Goal: Check status: Check status

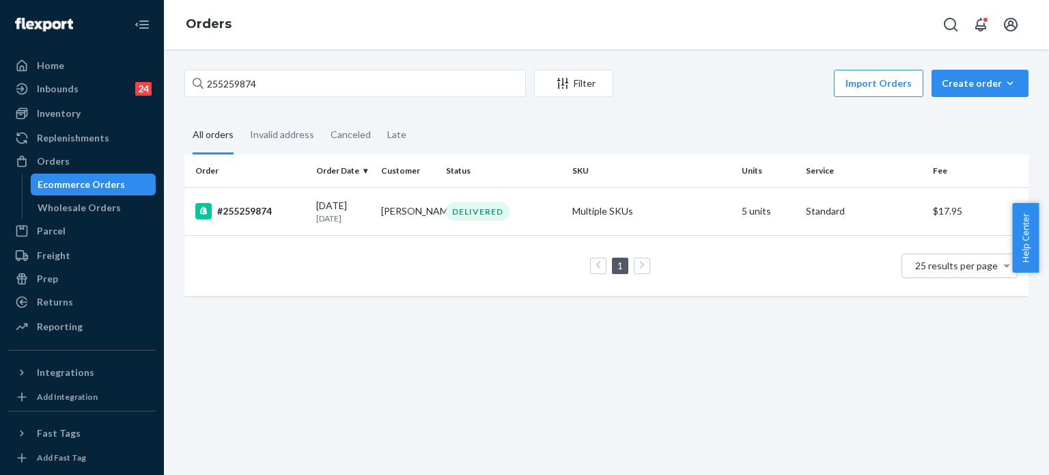
click at [362, 88] on input "255259874" at bounding box center [355, 83] width 342 height 27
drag, startPoint x: 0, startPoint y: 0, endPoint x: 362, endPoint y: 88, distance: 372.6
click at [362, 88] on input "255259874" at bounding box center [355, 83] width 342 height 27
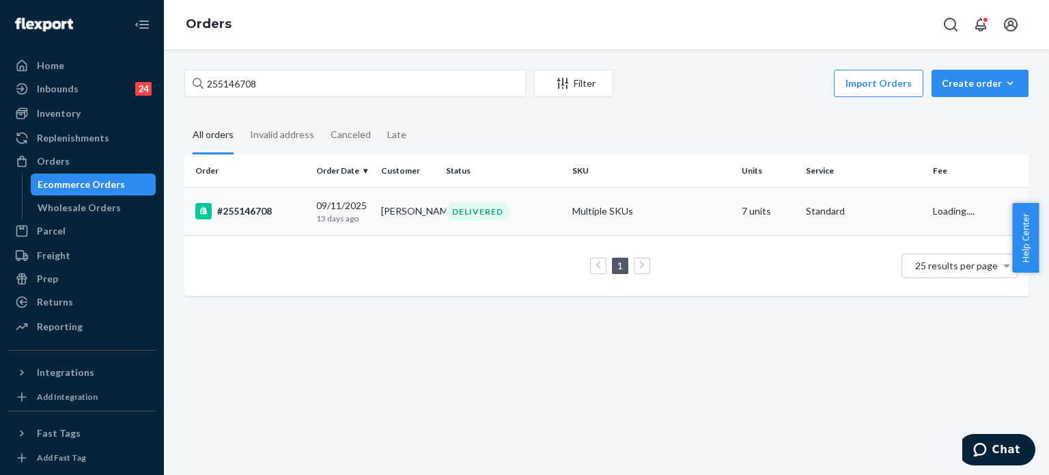
type input "255146708"
click at [378, 216] on td "[PERSON_NAME]" at bounding box center [408, 211] width 65 height 48
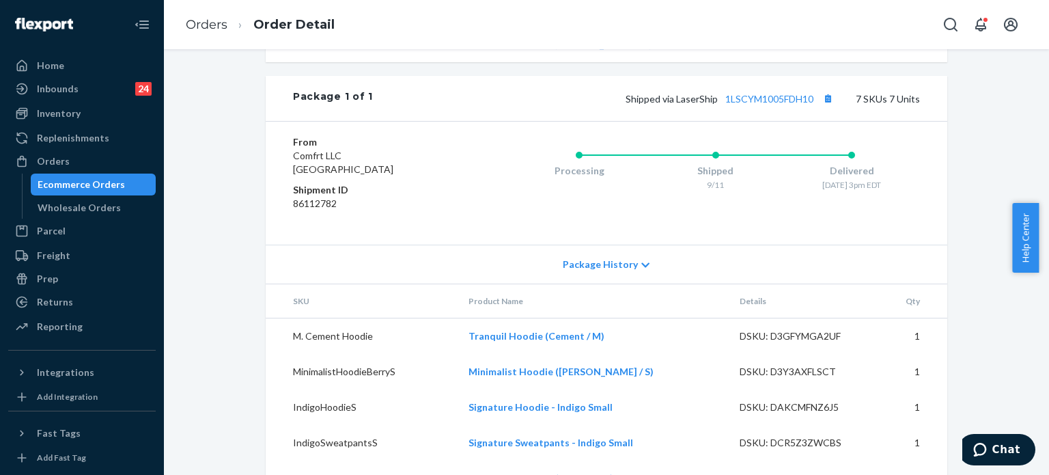
scroll to position [855, 0]
